Goal: Check status: Check status

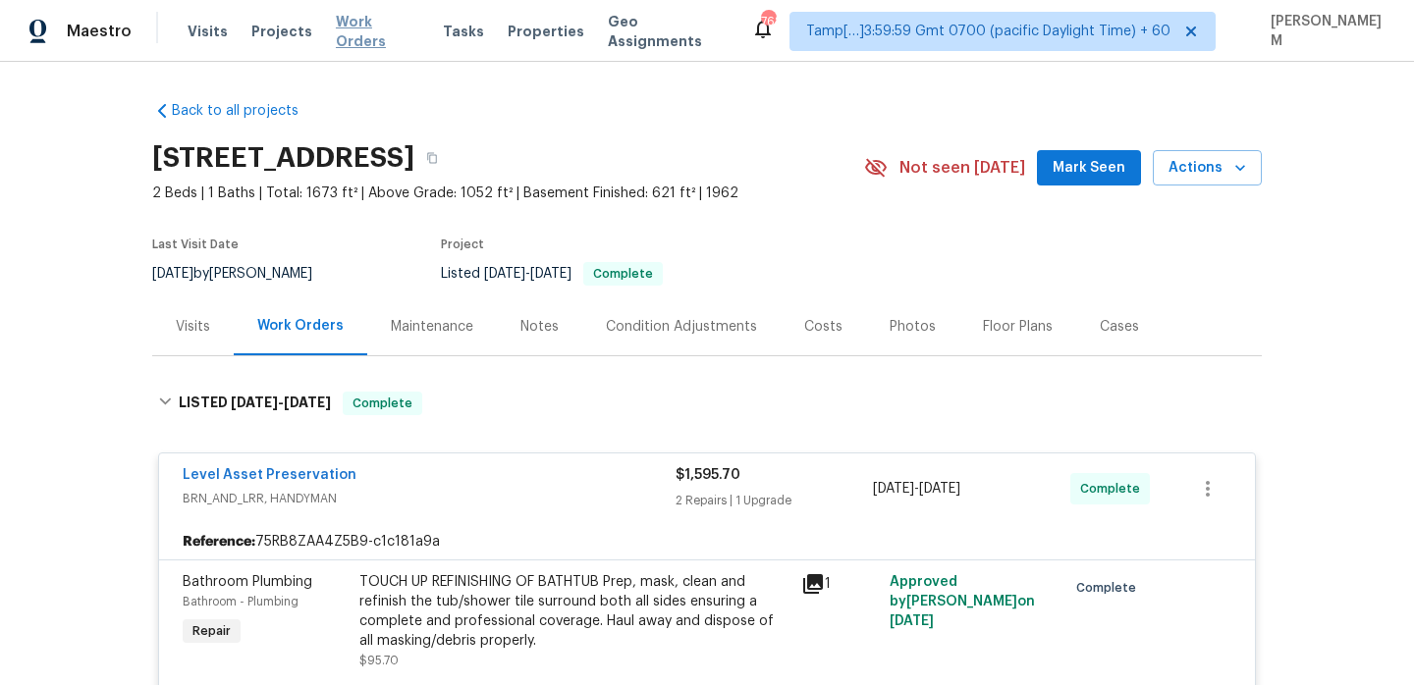
click at [344, 25] on span "Work Orders" at bounding box center [377, 31] width 83 height 39
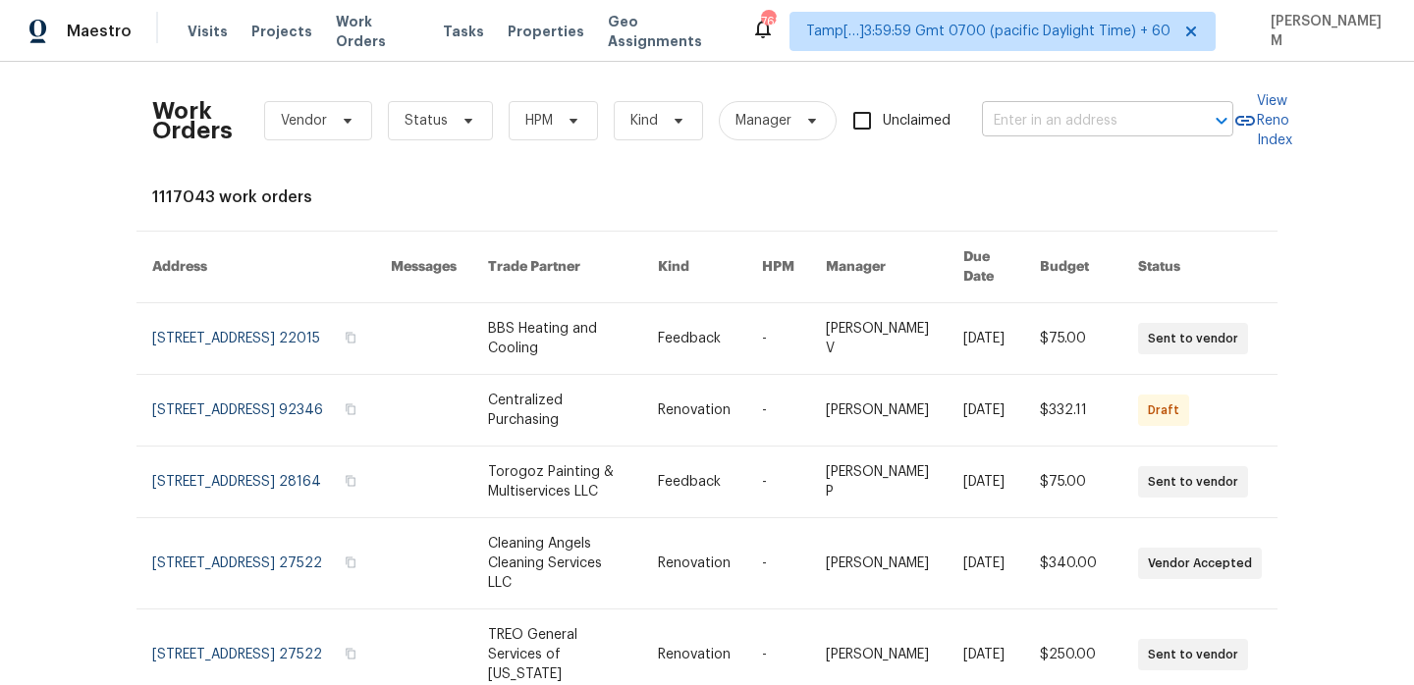
click at [1112, 125] on input "text" at bounding box center [1080, 121] width 196 height 30
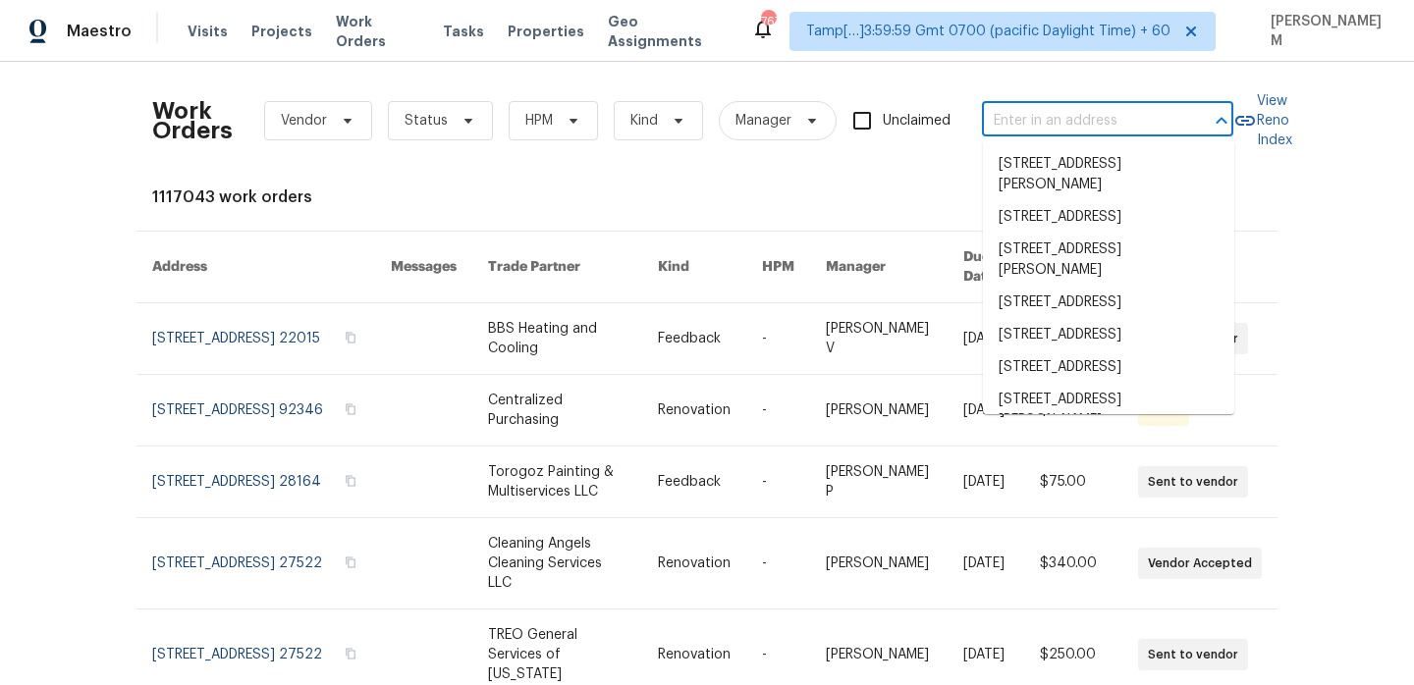
paste input "[STREET_ADDRESS][PERSON_NAME]"
type input "[STREET_ADDRESS][PERSON_NAME]"
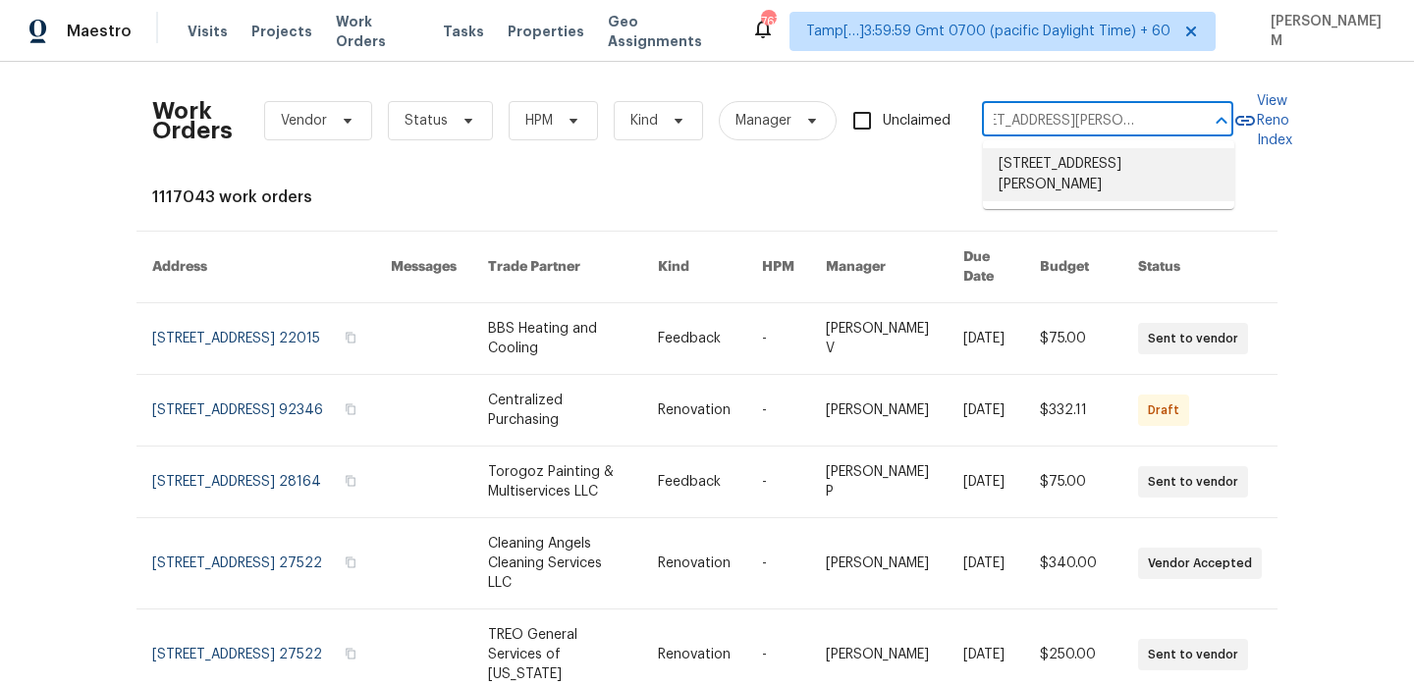
click at [1116, 161] on li "[STREET_ADDRESS][PERSON_NAME]" at bounding box center [1108, 174] width 251 height 53
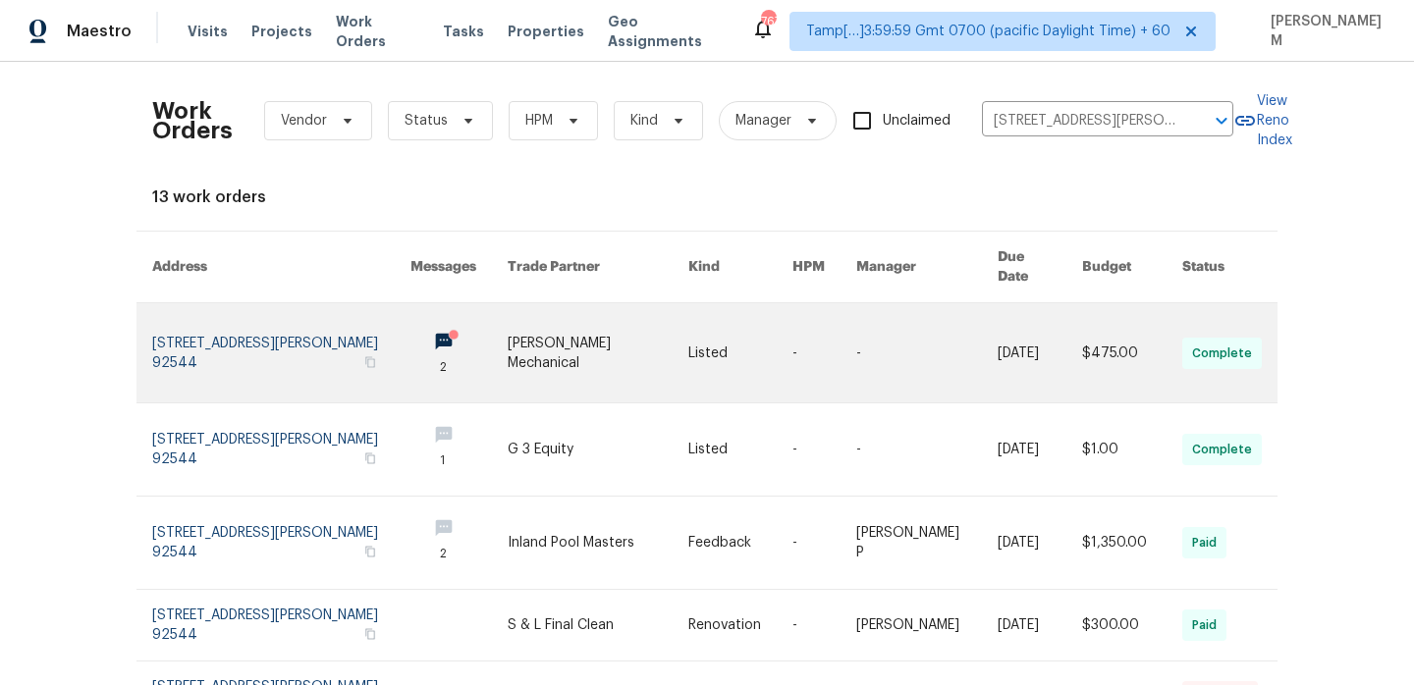
click at [966, 329] on link at bounding box center [926, 352] width 141 height 99
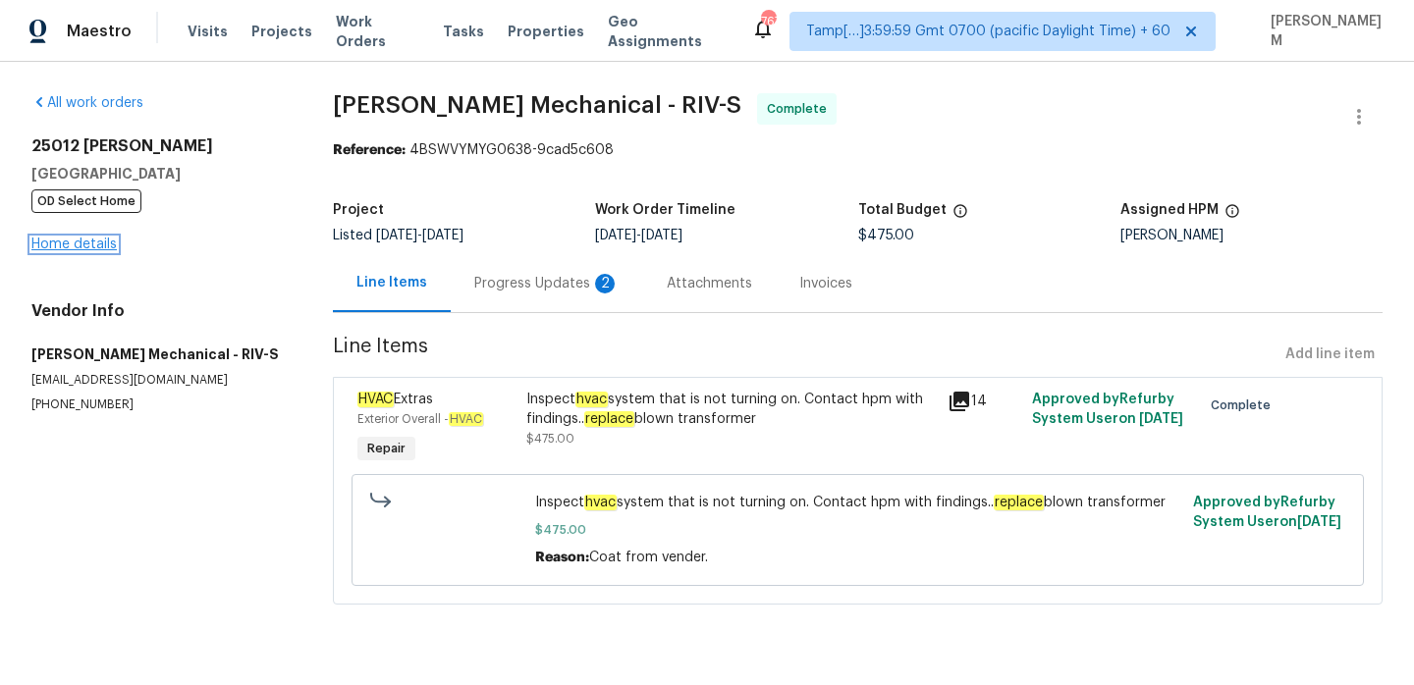
click at [107, 245] on link "Home details" at bounding box center [73, 245] width 85 height 14
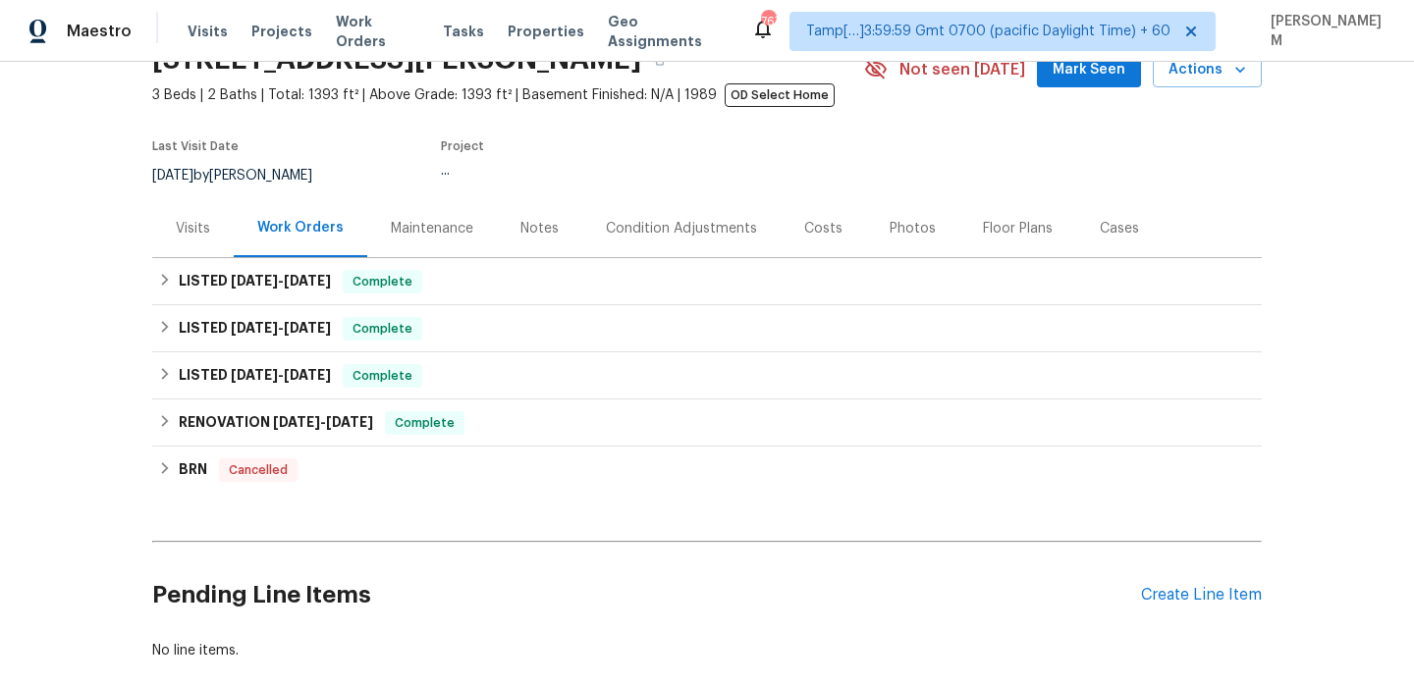
scroll to position [126, 0]
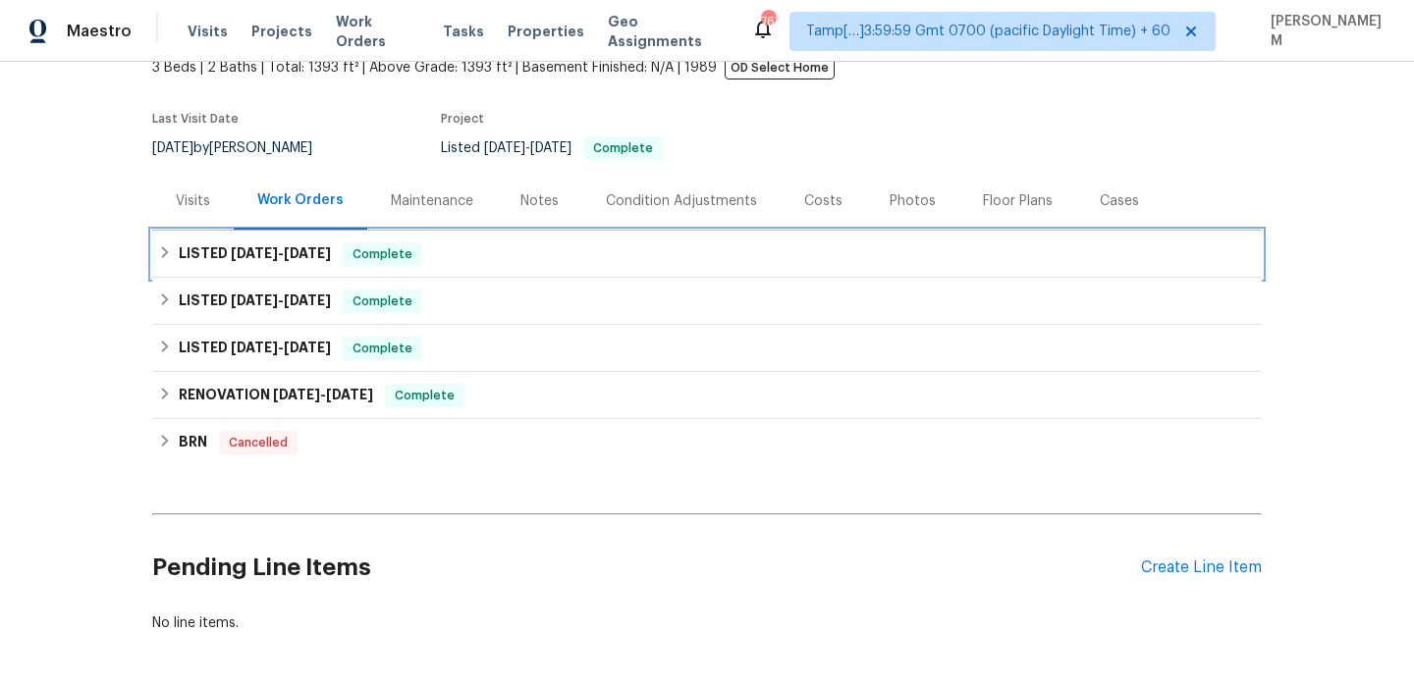
click at [499, 255] on div "LISTED [DATE] - [DATE] Complete" at bounding box center [707, 255] width 1098 height 24
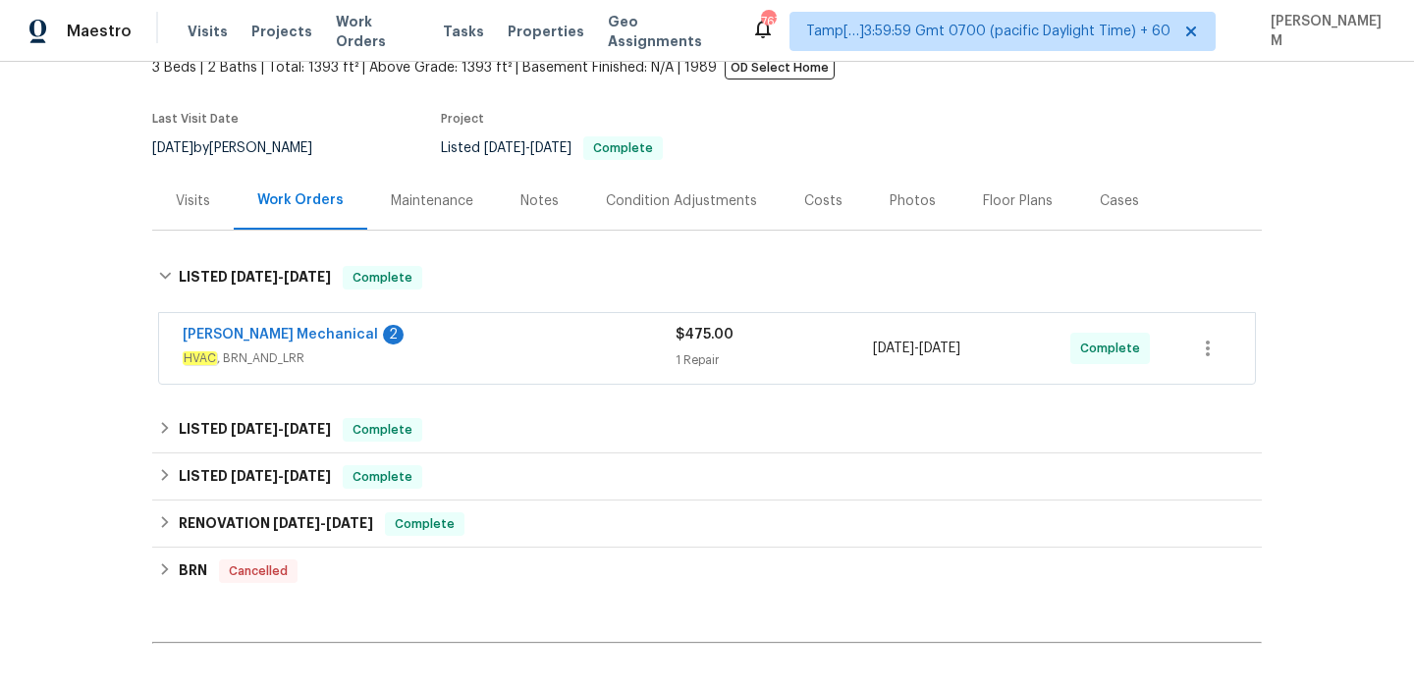
click at [527, 343] on div "[PERSON_NAME] Mechanical 2" at bounding box center [429, 337] width 493 height 24
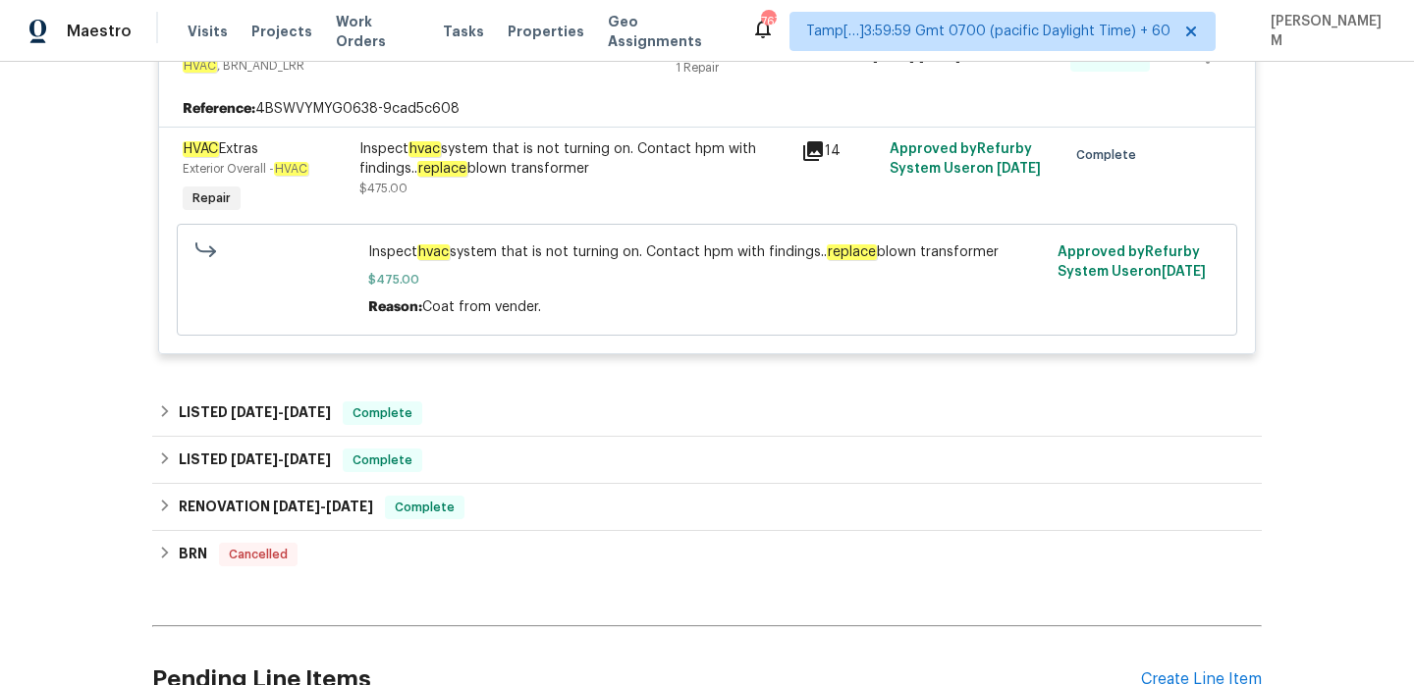
scroll to position [439, 0]
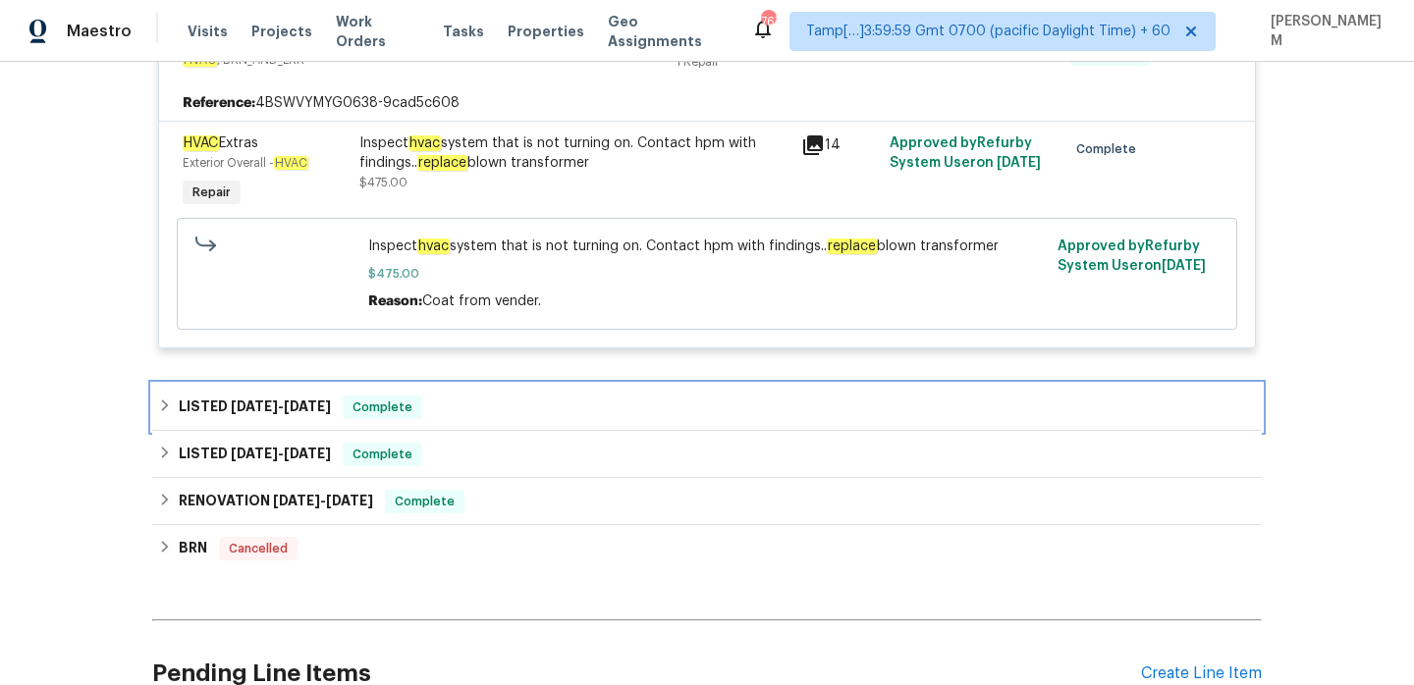
click at [456, 398] on div "LISTED [DATE] - [DATE] Complete" at bounding box center [707, 408] width 1098 height 24
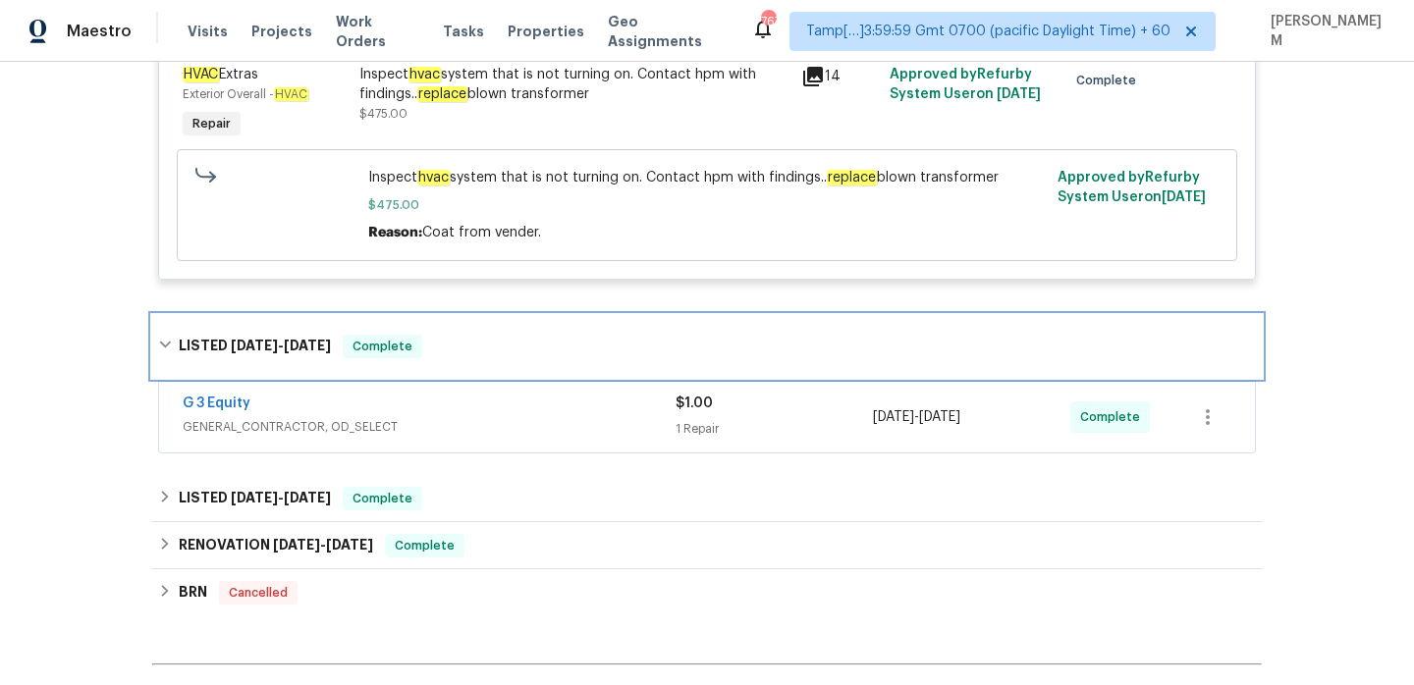
scroll to position [515, 0]
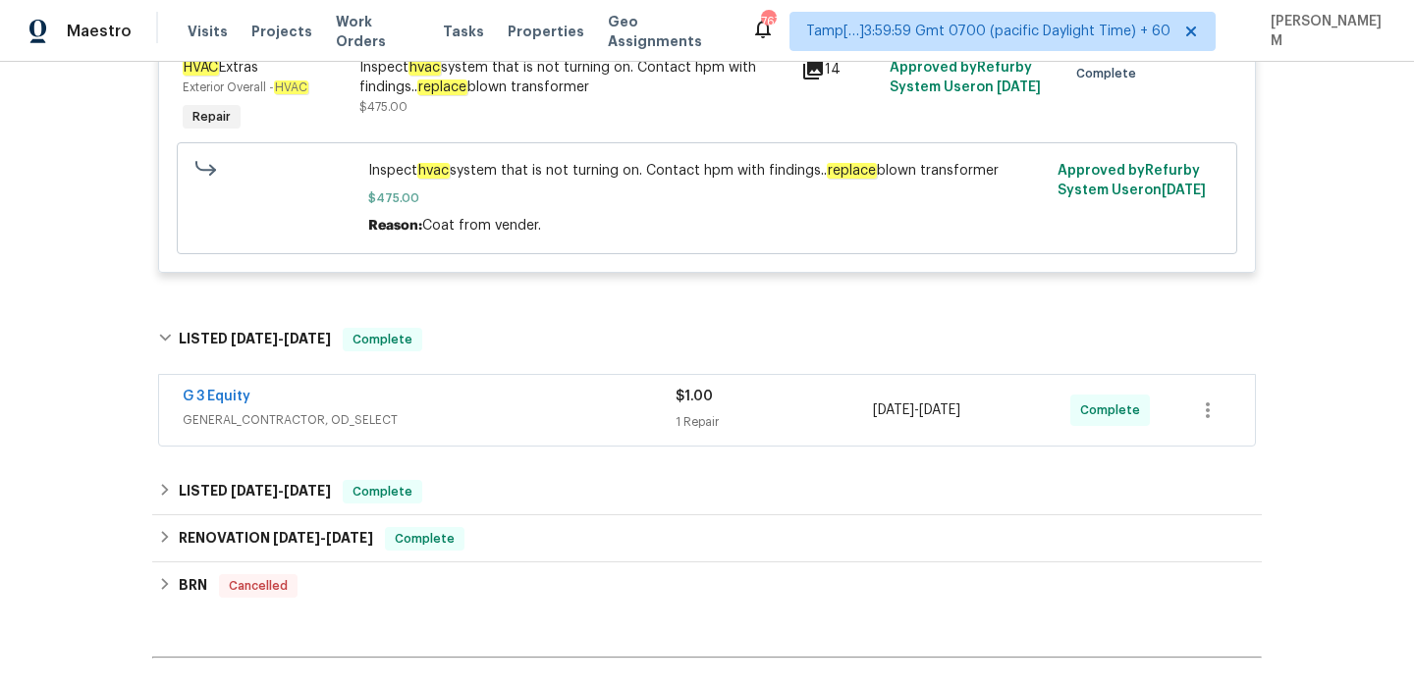
click at [502, 395] on div "G 3 Equity" at bounding box center [429, 399] width 493 height 24
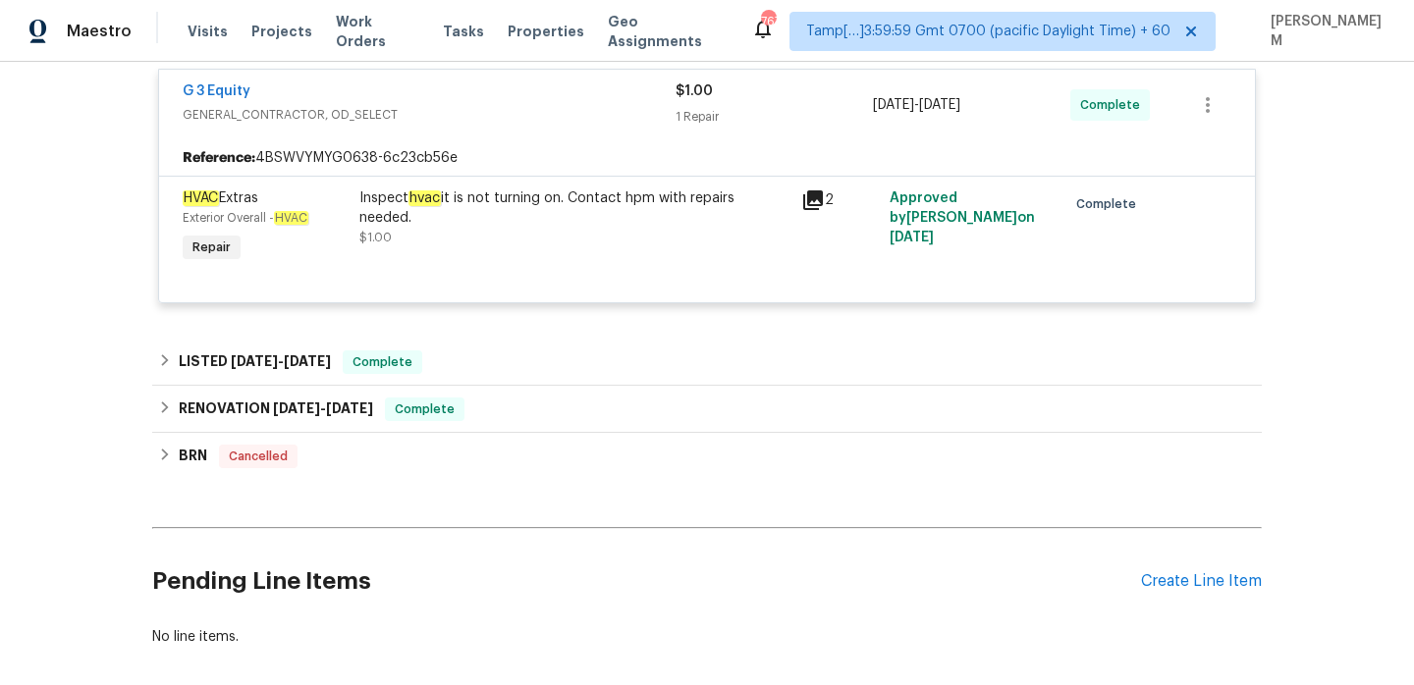
scroll to position [809, 0]
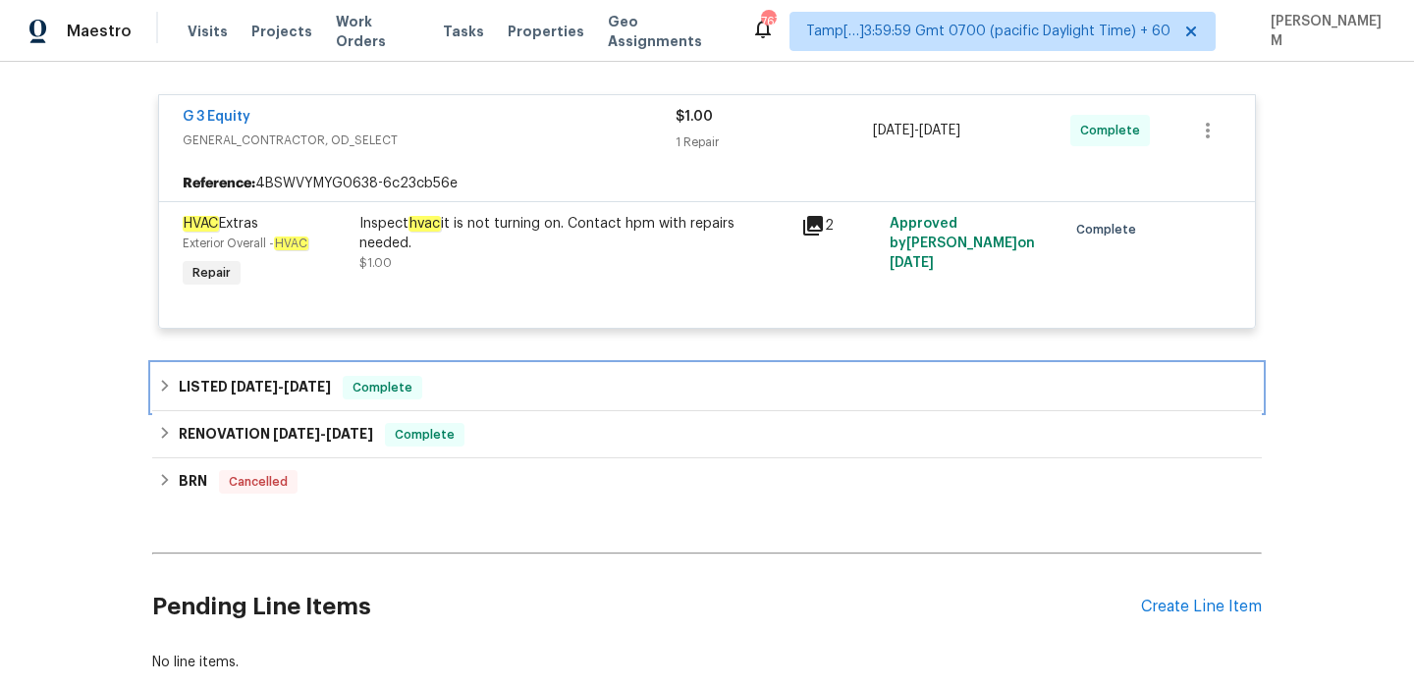
click at [461, 400] on div "LISTED [DATE] - [DATE] Complete" at bounding box center [707, 388] width 1098 height 24
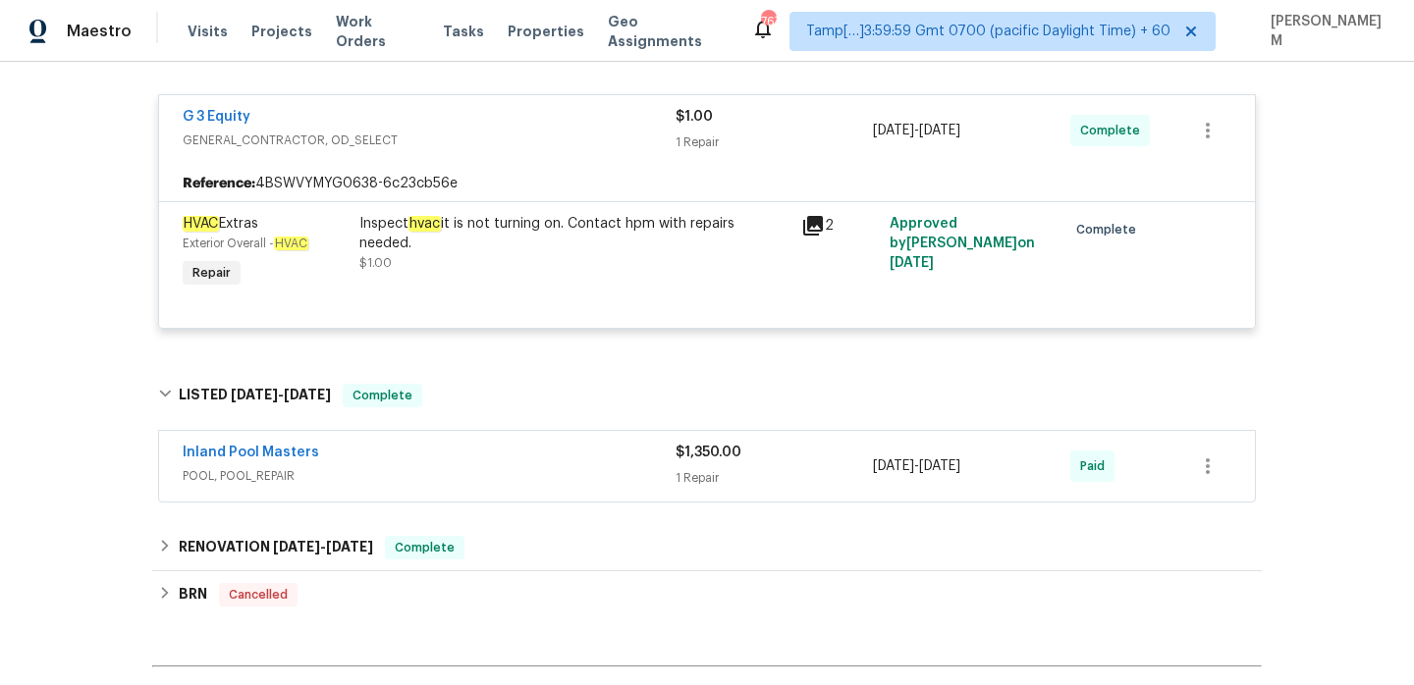
click at [517, 457] on div "Inland Pool Masters" at bounding box center [429, 455] width 493 height 24
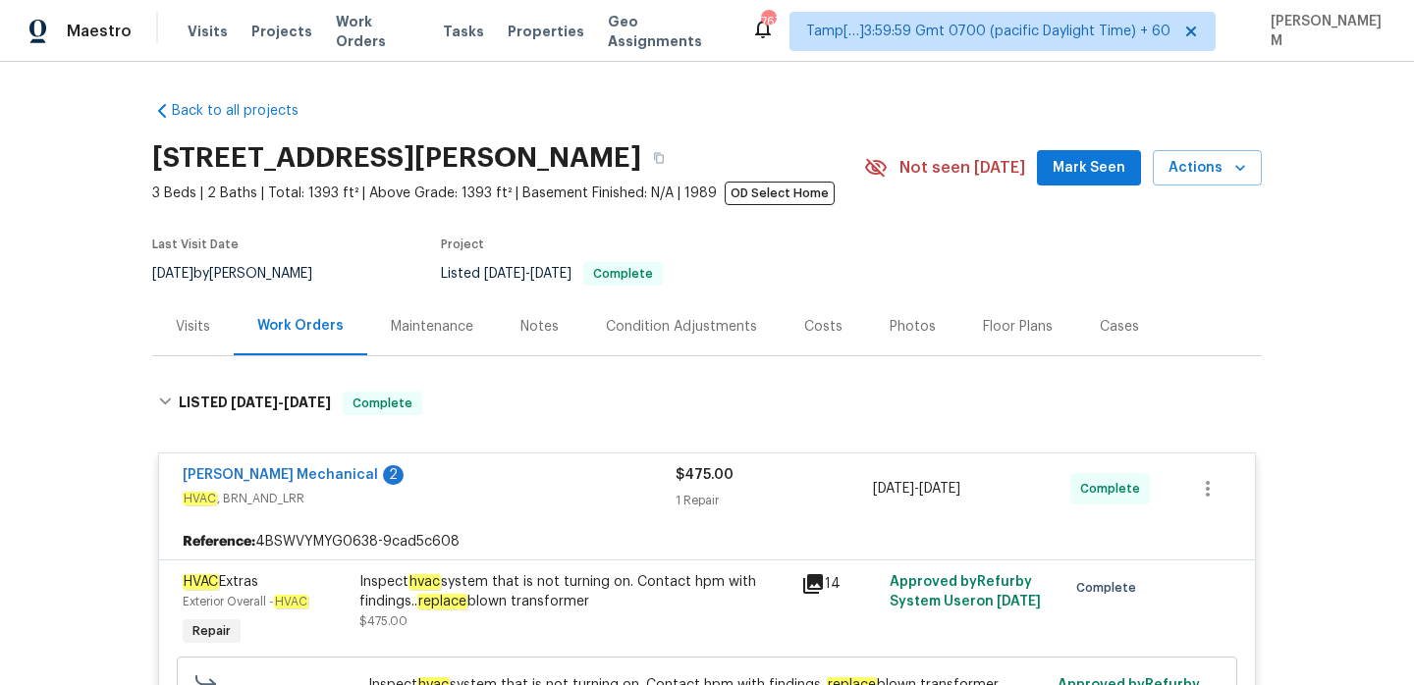
scroll to position [10, 0]
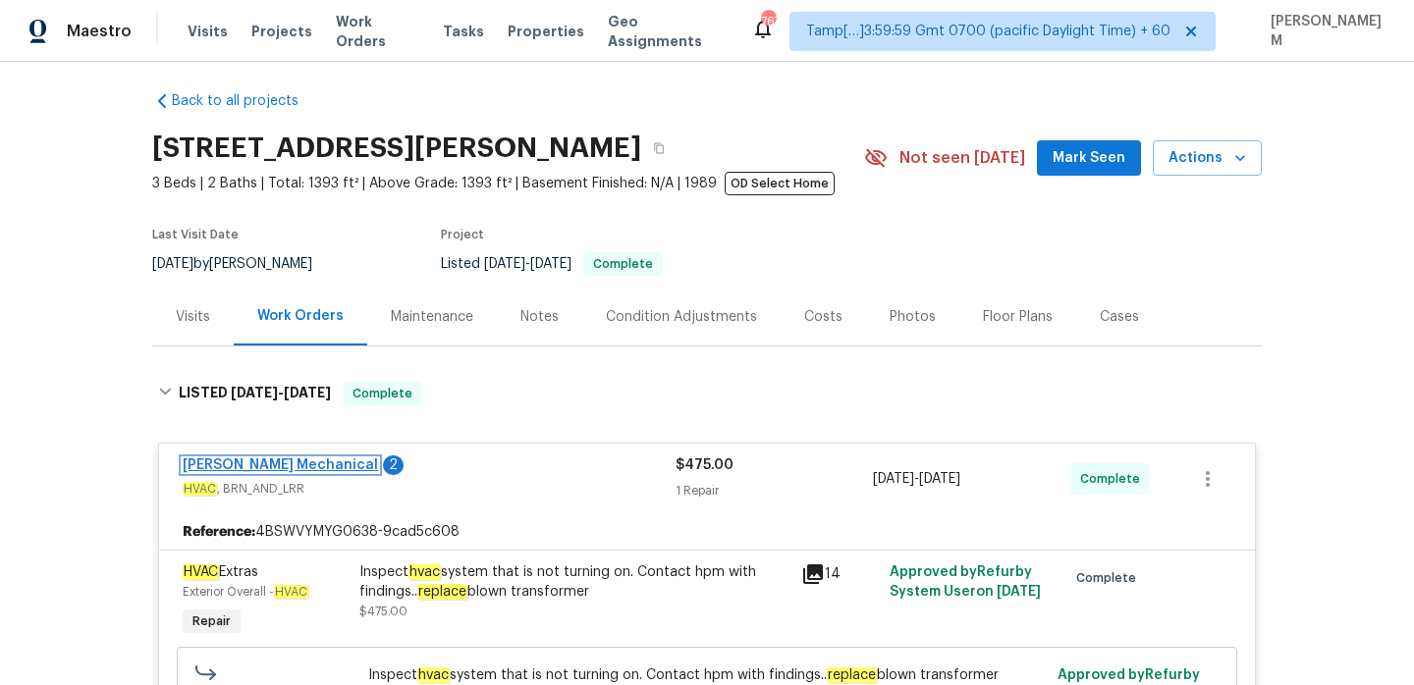
click at [276, 462] on link "[PERSON_NAME] Mechanical" at bounding box center [280, 466] width 195 height 14
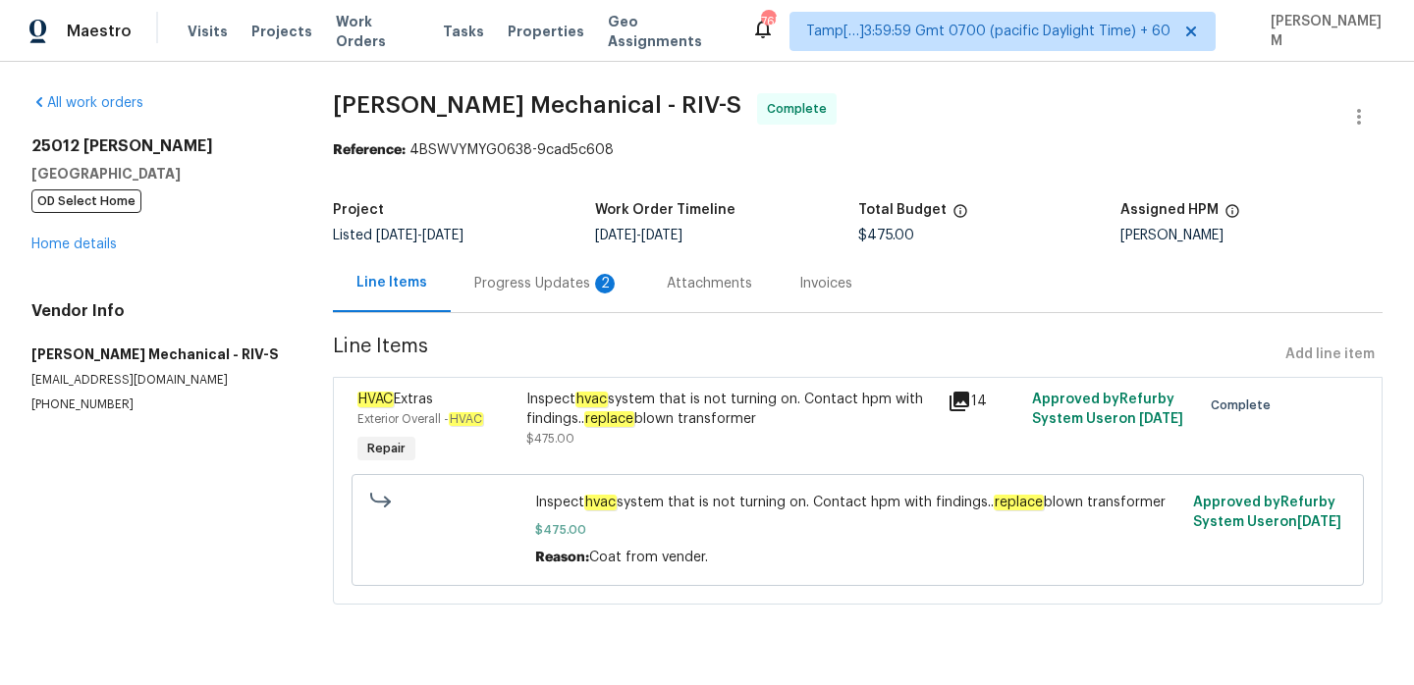
click at [517, 275] on div "Progress Updates 2" at bounding box center [546, 284] width 145 height 20
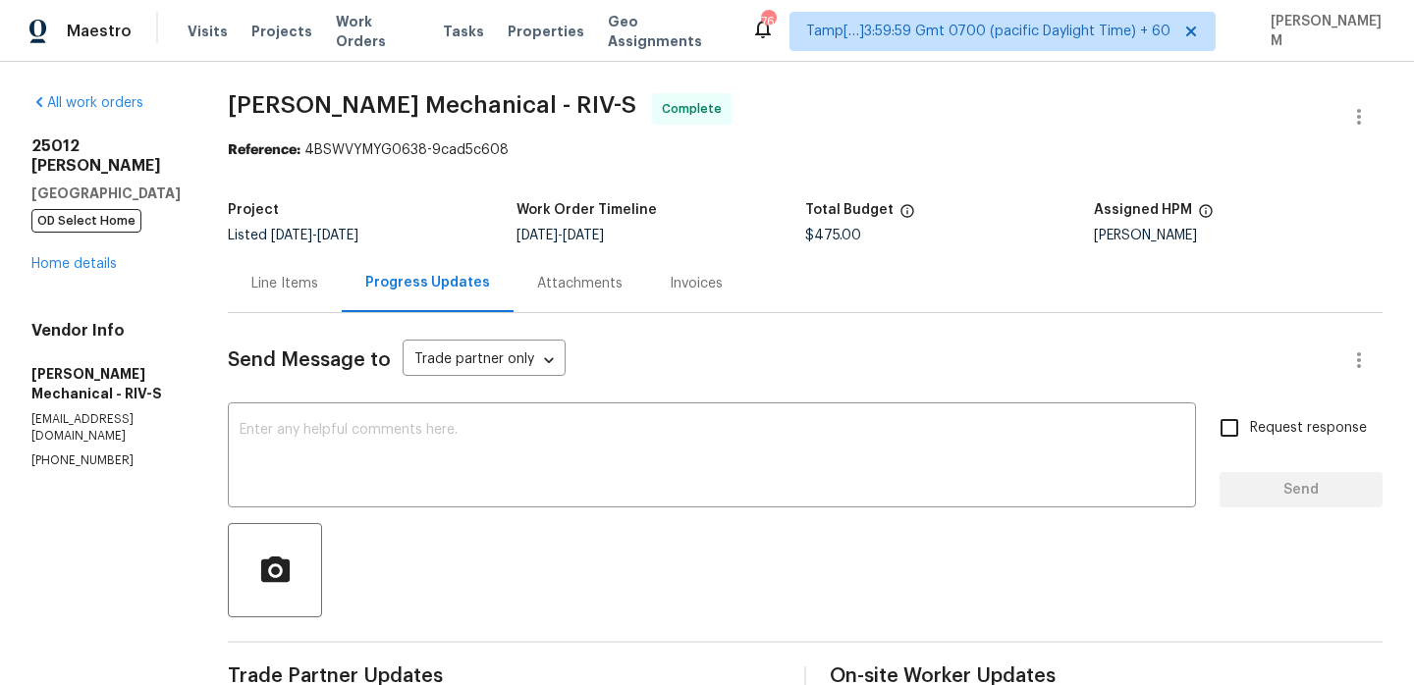
click at [723, 293] on div "Invoices" at bounding box center [696, 284] width 53 height 20
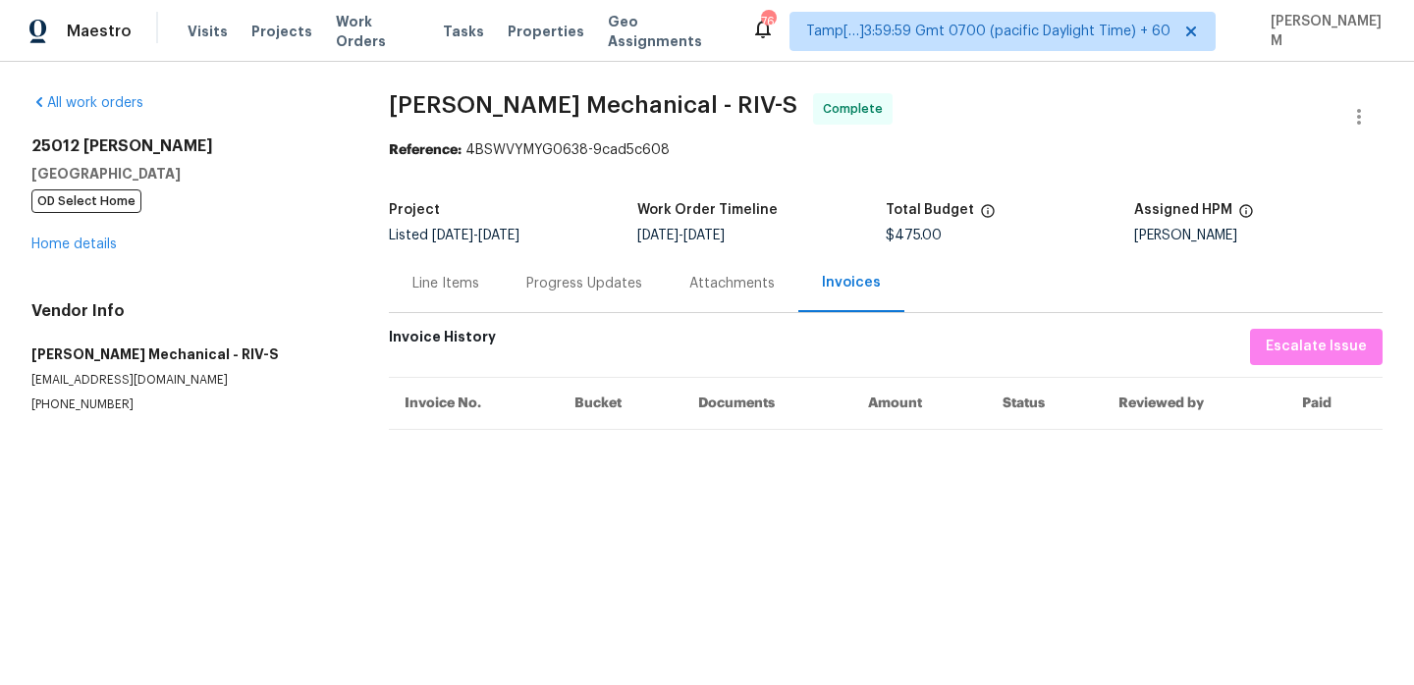
click at [432, 287] on div "Line Items" at bounding box center [445, 284] width 67 height 20
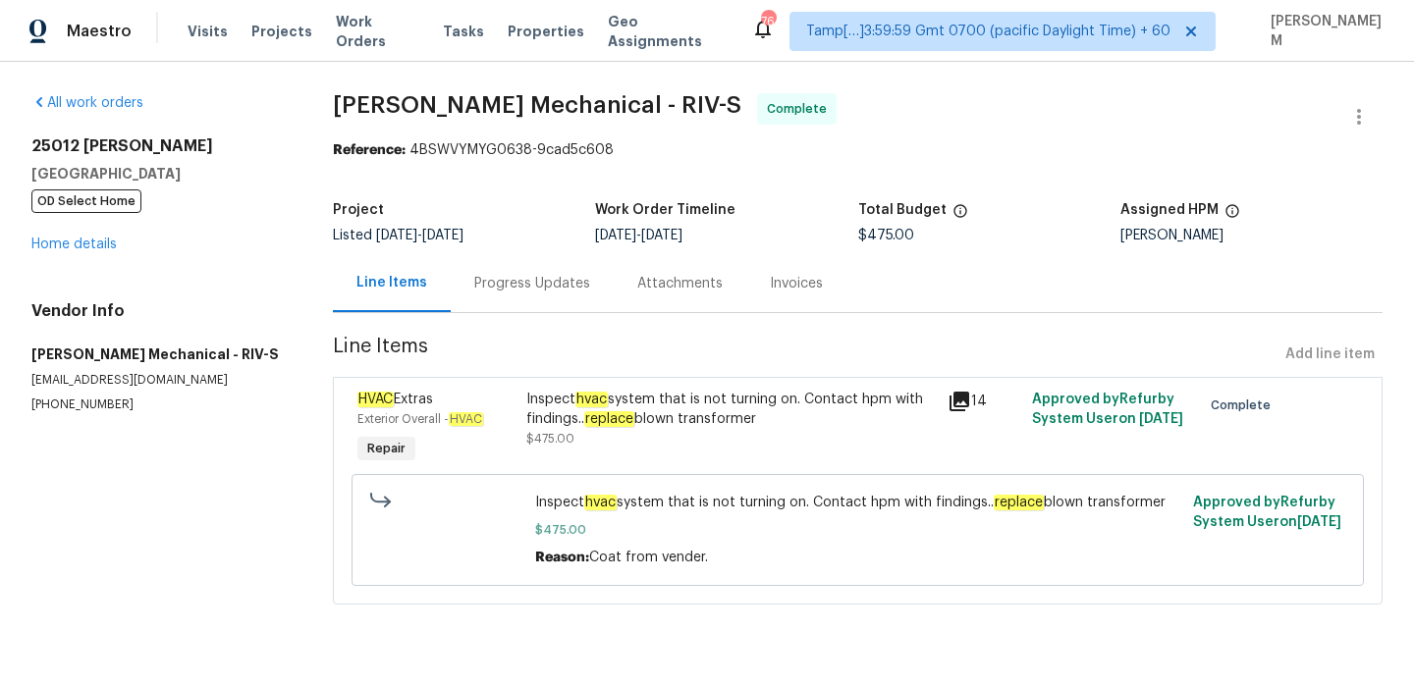
click at [542, 287] on div "Progress Updates" at bounding box center [532, 284] width 116 height 20
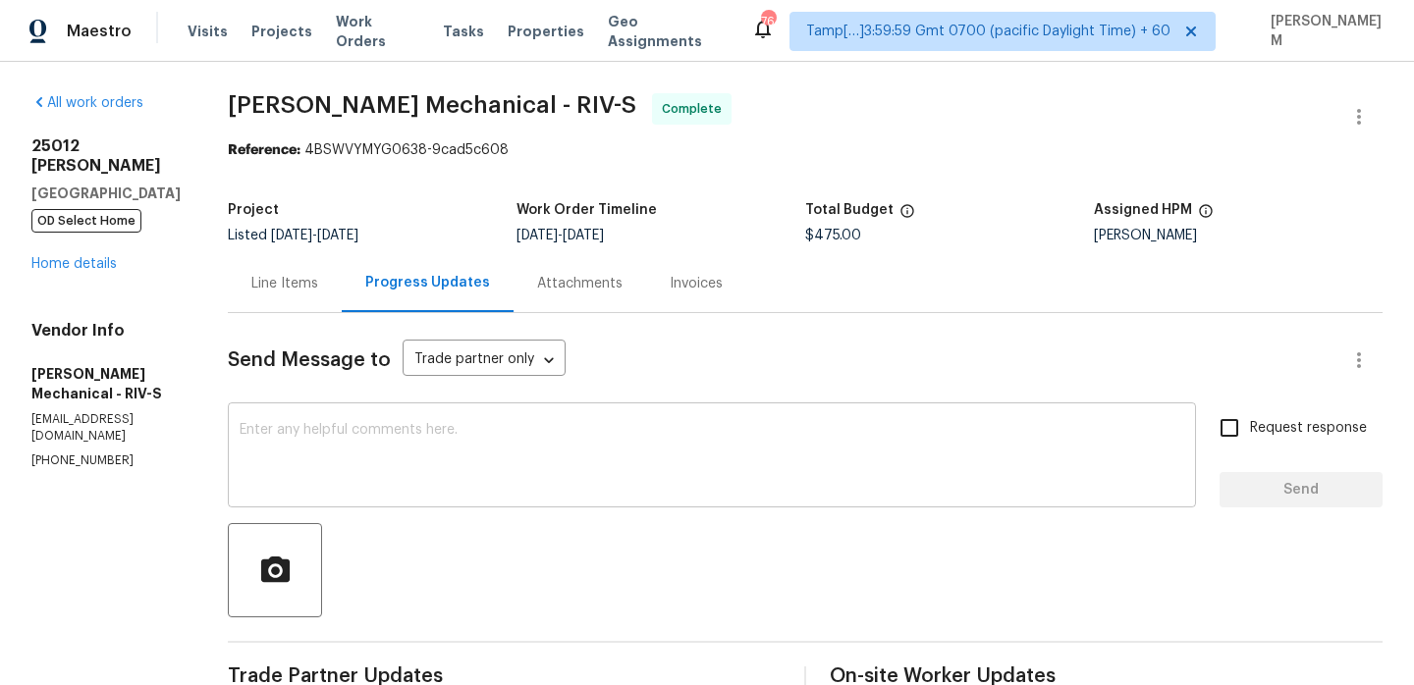
scroll to position [199, 0]
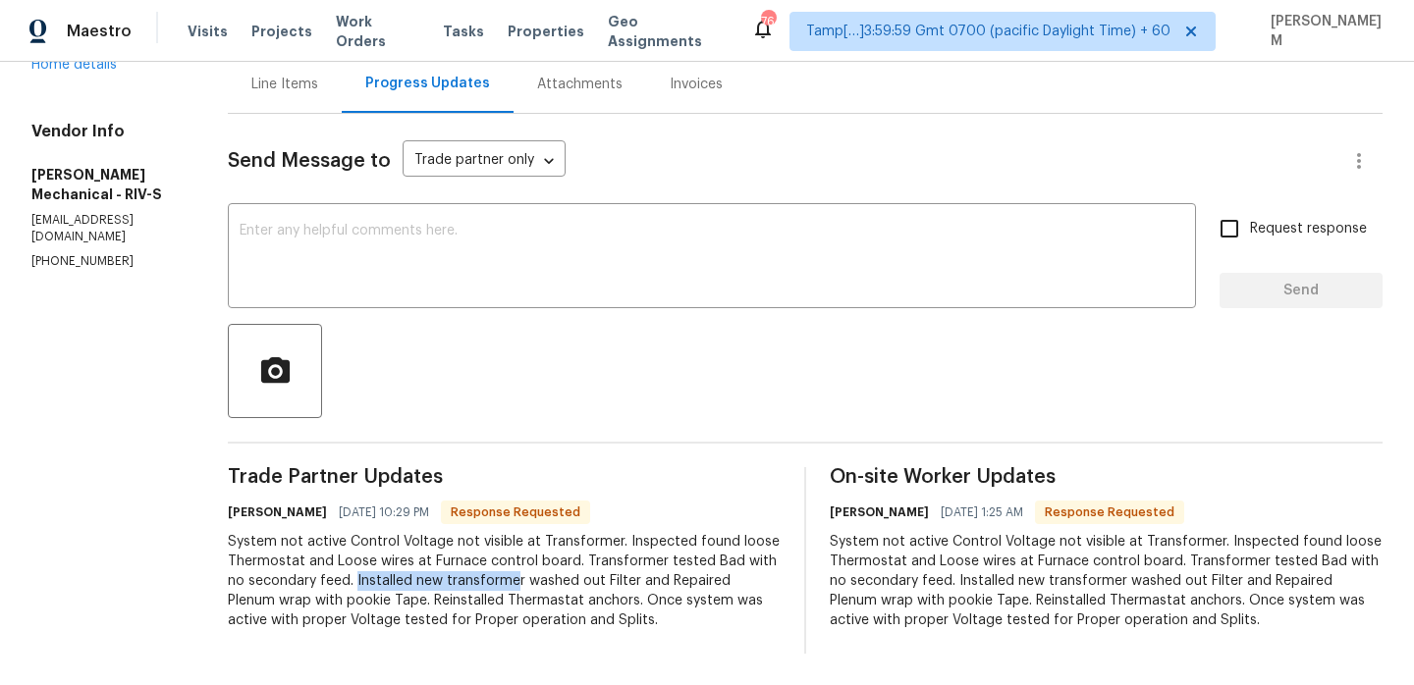
drag, startPoint x: 456, startPoint y: 580, endPoint x: 616, endPoint y: 573, distance: 160.2
click at [616, 573] on div "System not active Control Voltage not visible at Transformer. Inspected found l…" at bounding box center [504, 581] width 553 height 98
copy div "Installed new transforme"
click at [302, 81] on div "Line Items" at bounding box center [284, 85] width 67 height 20
